Goal: Task Accomplishment & Management: Complete application form

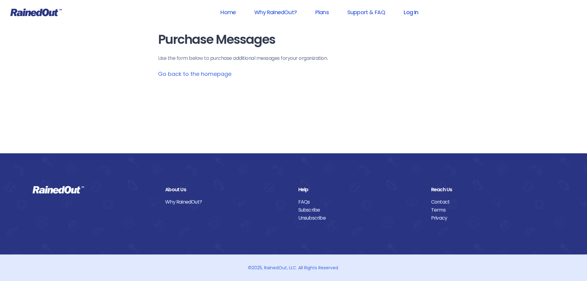
click at [410, 12] on link "Log In" at bounding box center [411, 12] width 30 height 14
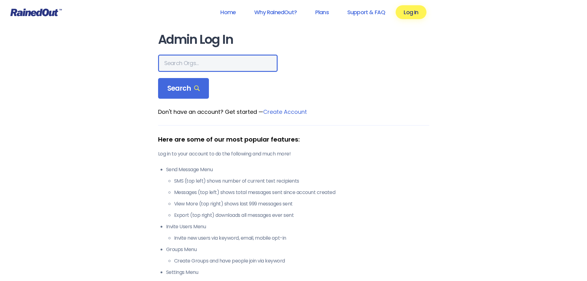
click at [185, 68] on input "text" at bounding box center [218, 63] width 120 height 17
type input "[PERSON_NAME] Brands"
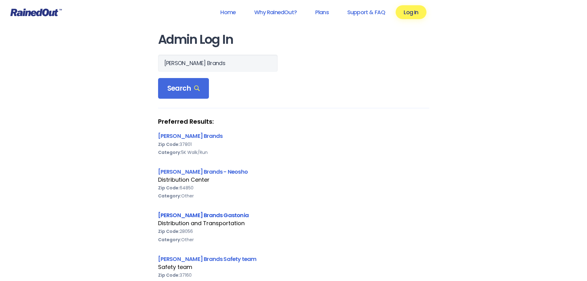
click at [194, 215] on link "[PERSON_NAME] Brands Gastonia" at bounding box center [203, 215] width 91 height 8
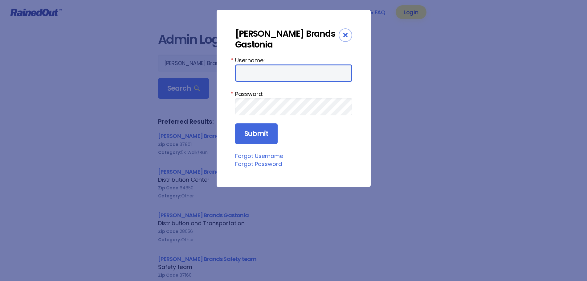
click at [267, 64] on input "Username:" at bounding box center [293, 72] width 117 height 17
type input "[PERSON_NAME]"
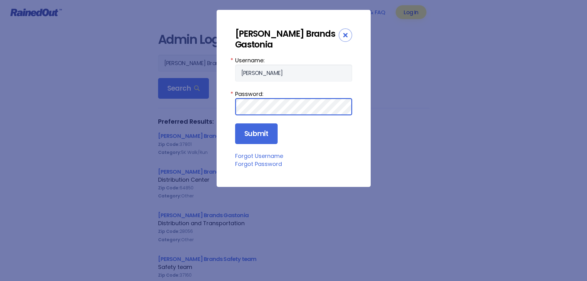
click at [235, 123] on input "Submit" at bounding box center [256, 133] width 43 height 21
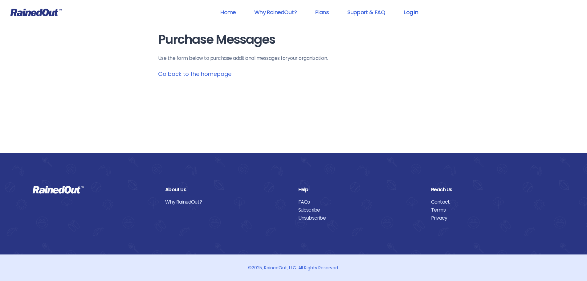
click at [412, 10] on link "Log In" at bounding box center [411, 12] width 30 height 14
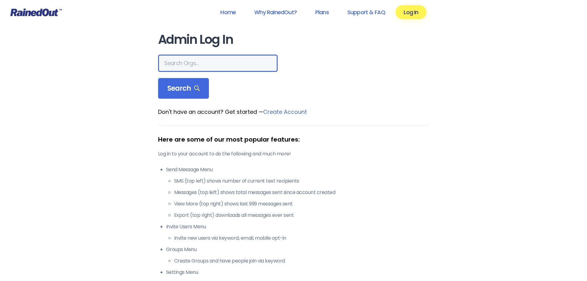
click at [201, 67] on input "text" at bounding box center [218, 63] width 120 height 17
type input "[PERSON_NAME] Brands"
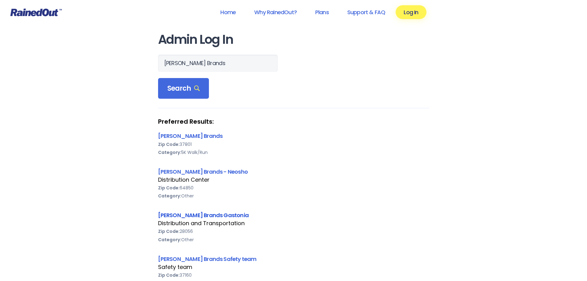
click at [193, 214] on link "[PERSON_NAME] Brands Gastonia" at bounding box center [203, 215] width 91 height 8
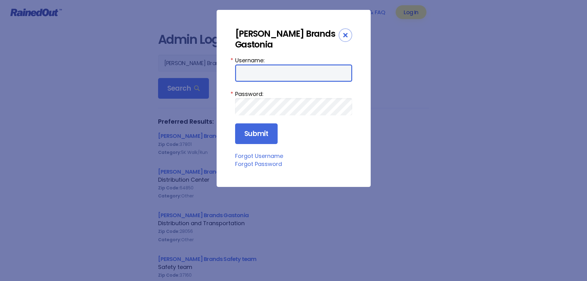
click at [284, 66] on input "Username:" at bounding box center [293, 72] width 117 height 17
type input "Sharron.mcfalls@newellco.com"
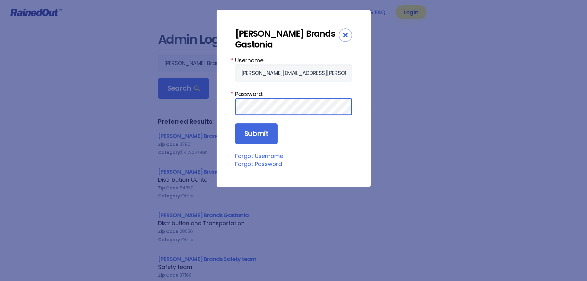
click at [235, 123] on input "Submit" at bounding box center [256, 133] width 43 height 21
